Goal: Transaction & Acquisition: Purchase product/service

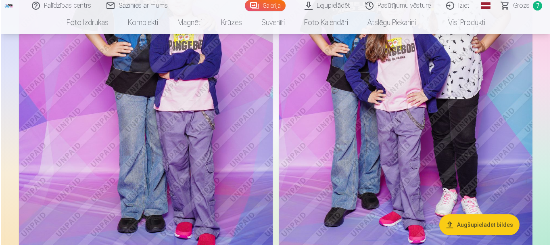
scroll to position [935, 0]
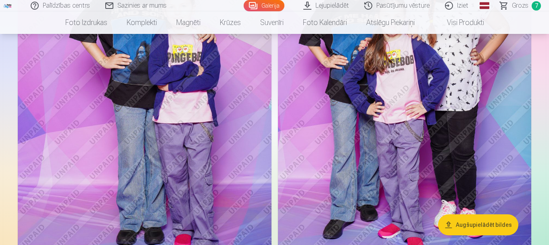
click at [238, 161] on img at bounding box center [145, 98] width 254 height 380
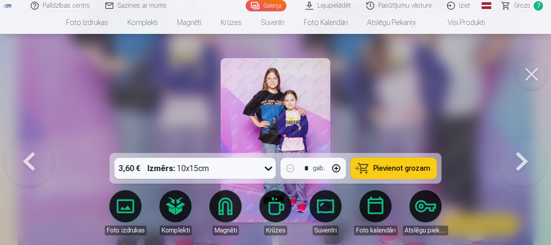
click at [393, 168] on span "Pievienot grozam" at bounding box center [402, 168] width 57 height 7
click at [521, 145] on button at bounding box center [522, 140] width 52 height 9
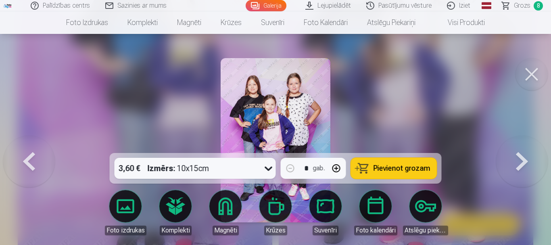
click at [410, 167] on span "Pievienot grozam" at bounding box center [402, 168] width 57 height 7
click at [516, 145] on button at bounding box center [522, 140] width 52 height 9
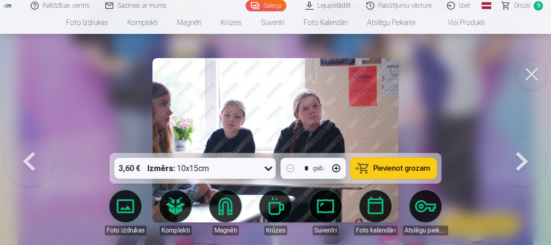
click at [531, 7] on link "Grozs 9" at bounding box center [523, 5] width 56 height 11
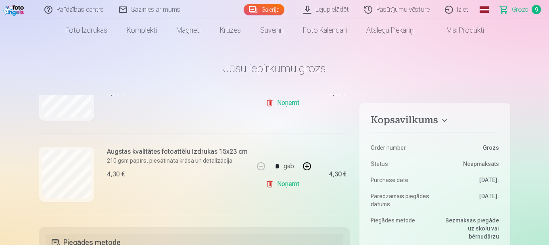
scroll to position [133, 0]
click at [282, 185] on link "Noņemt" at bounding box center [284, 184] width 37 height 16
type input "*"
click at [282, 185] on link "Noņemt" at bounding box center [284, 184] width 37 height 16
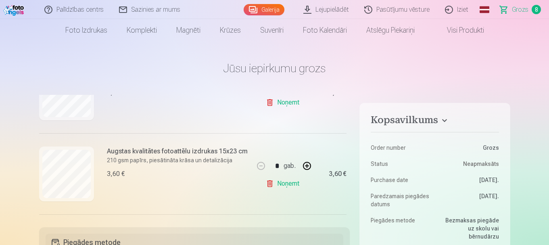
type input "*"
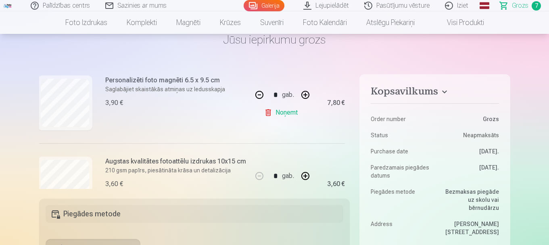
scroll to position [297, 2]
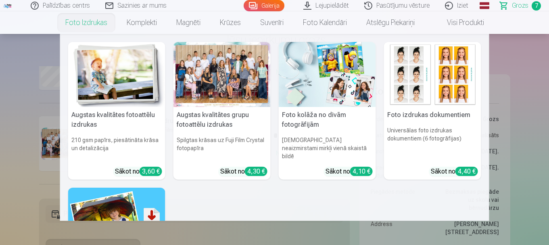
click at [101, 26] on link "Foto izdrukas" at bounding box center [86, 22] width 61 height 23
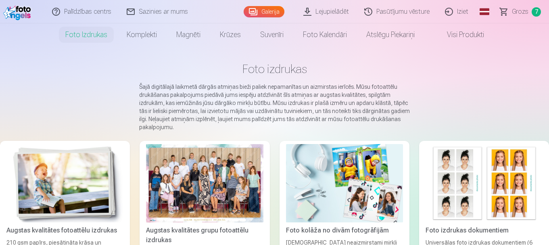
scroll to position [20, 0]
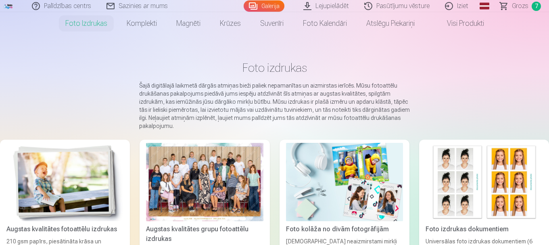
click at [174, 177] on div at bounding box center [204, 182] width 117 height 78
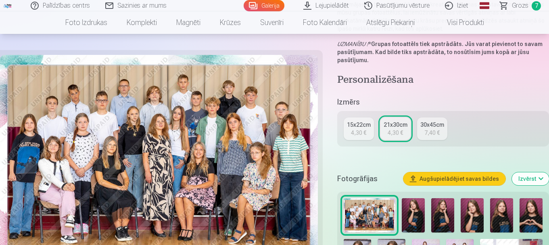
scroll to position [158, 0]
